Goal: Information Seeking & Learning: Learn about a topic

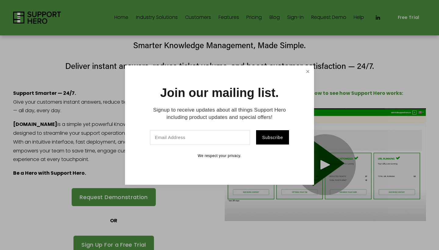
click at [308, 72] on link "Close" at bounding box center [308, 71] width 11 height 11
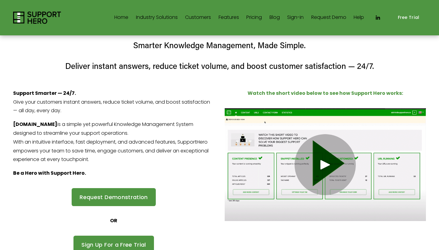
click at [196, 16] on link "Customers" at bounding box center [198, 18] width 26 height 10
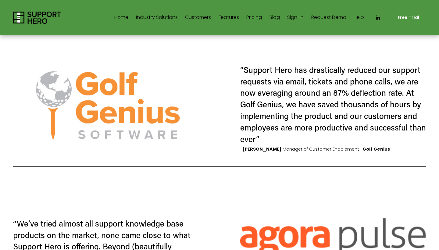
click at [226, 17] on link "Features" at bounding box center [229, 18] width 20 height 10
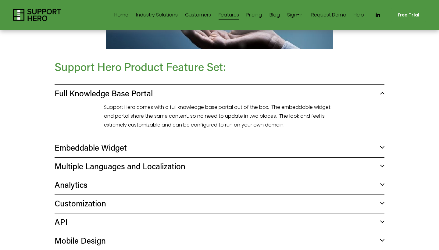
scroll to position [165, 0]
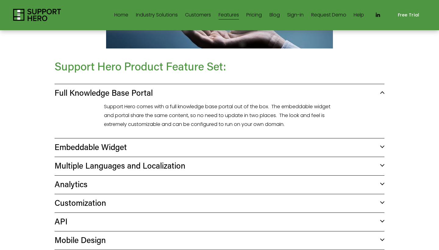
click at [383, 146] on div at bounding box center [383, 146] width 4 height 4
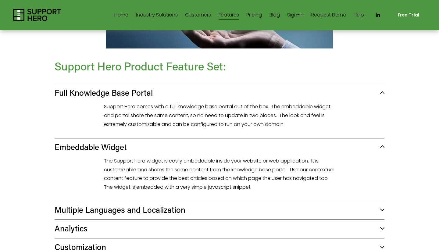
click at [383, 146] on div at bounding box center [383, 148] width 4 height 4
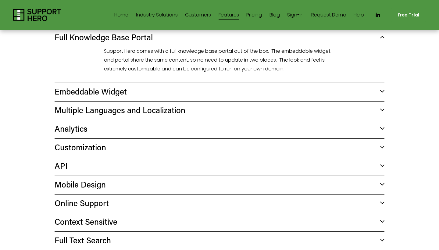
scroll to position [223, 0]
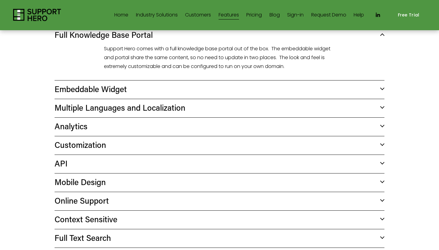
click at [384, 125] on div at bounding box center [383, 126] width 4 height 4
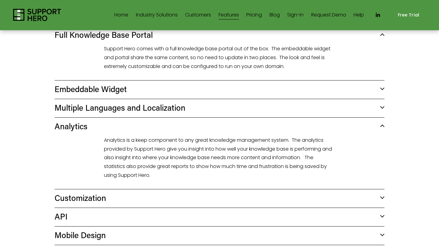
click at [384, 125] on div at bounding box center [383, 127] width 4 height 4
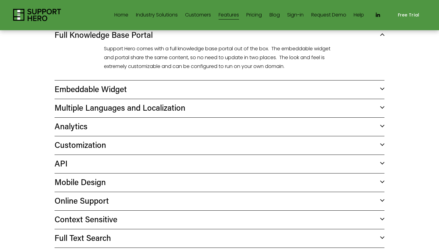
click at [255, 15] on link "Pricing" at bounding box center [255, 15] width 16 height 10
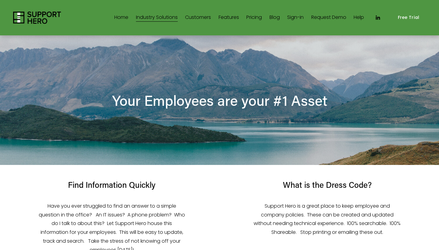
click at [0, 0] on span "SaaS" at bounding box center [0, 0] width 0 height 0
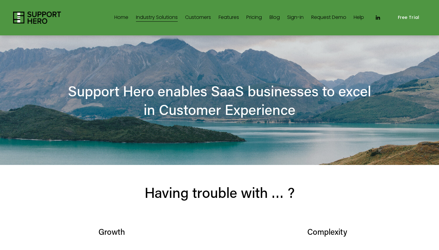
click at [0, 0] on span "Retail" at bounding box center [0, 0] width 0 height 0
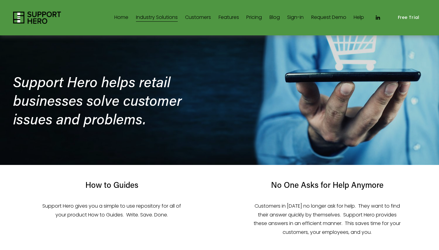
click at [121, 17] on link "Home" at bounding box center [121, 18] width 14 height 10
